Goal: Navigation & Orientation: Understand site structure

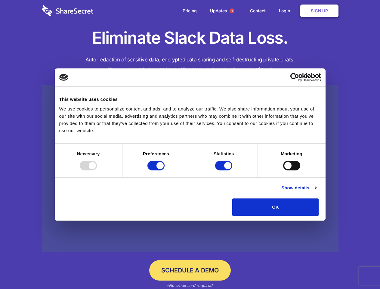
click at [97, 170] on div at bounding box center [88, 166] width 17 height 10
click at [164, 170] on input "Preferences" at bounding box center [155, 166] width 17 height 10
checkbox input "false"
click at [224, 170] on input "Statistics" at bounding box center [223, 166] width 17 height 10
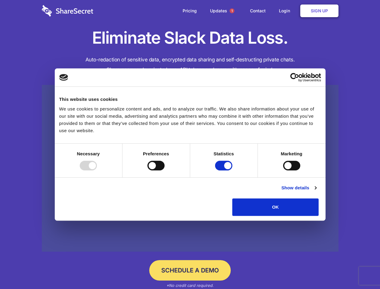
checkbox input "false"
click at [283, 170] on input "Marketing" at bounding box center [291, 166] width 17 height 10
checkbox input "true"
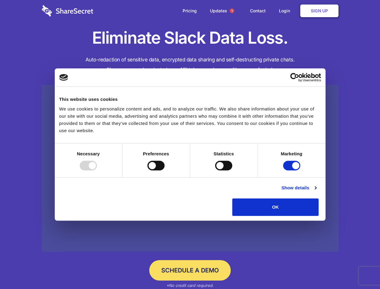
click at [316, 191] on link "Show details" at bounding box center [298, 187] width 35 height 7
